Goal: Task Accomplishment & Management: Manage account settings

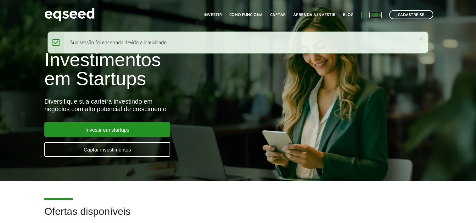
click at [378, 16] on link "Login" at bounding box center [376, 15] width 12 height 4
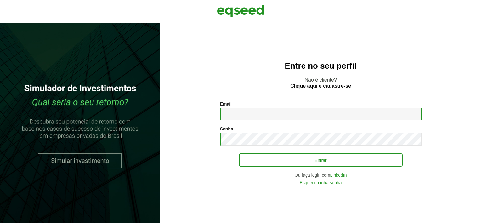
type input "**********"
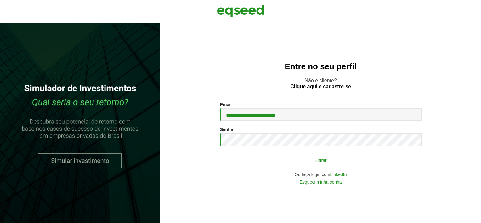
click at [298, 158] on button "Entrar" at bounding box center [321, 160] width 164 height 12
